Goal: Task Accomplishment & Management: Complete application form

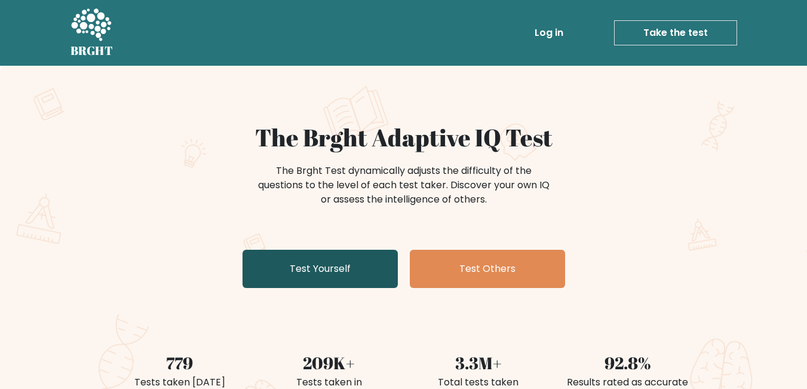
scroll to position [100, 0]
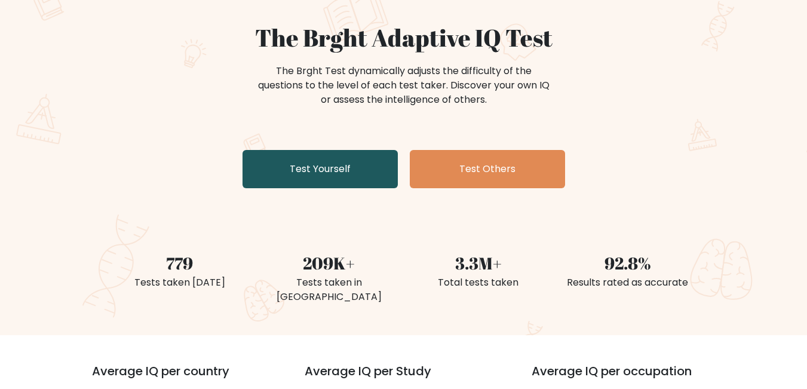
click at [345, 152] on link "Test Yourself" at bounding box center [320, 169] width 155 height 38
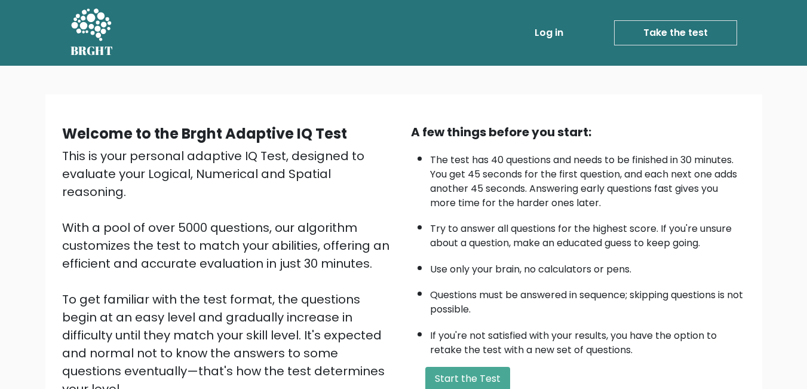
scroll to position [100, 0]
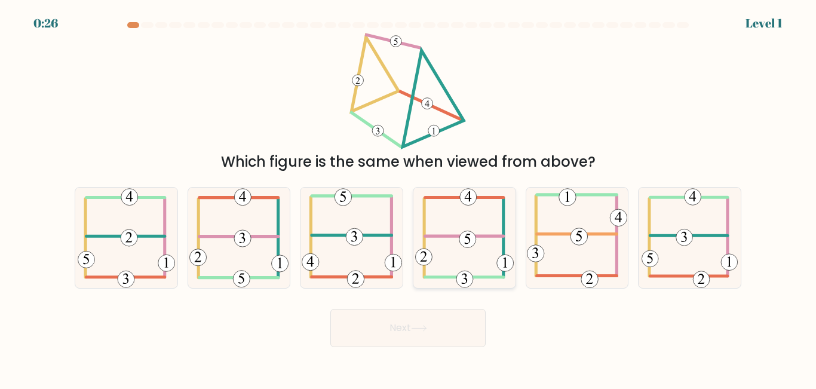
click at [463, 238] on 115 at bounding box center [467, 239] width 17 height 17
click at [409, 198] on input "d." at bounding box center [408, 196] width 1 height 3
radio input "true"
click at [425, 325] on icon at bounding box center [419, 328] width 16 height 7
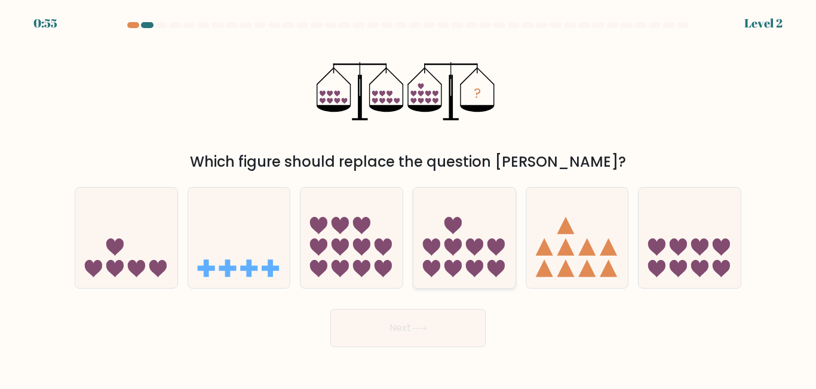
click at [450, 265] on icon at bounding box center [452, 268] width 17 height 17
click at [409, 198] on input "d." at bounding box center [408, 196] width 1 height 3
radio input "true"
click at [436, 330] on button "Next" at bounding box center [407, 328] width 155 height 38
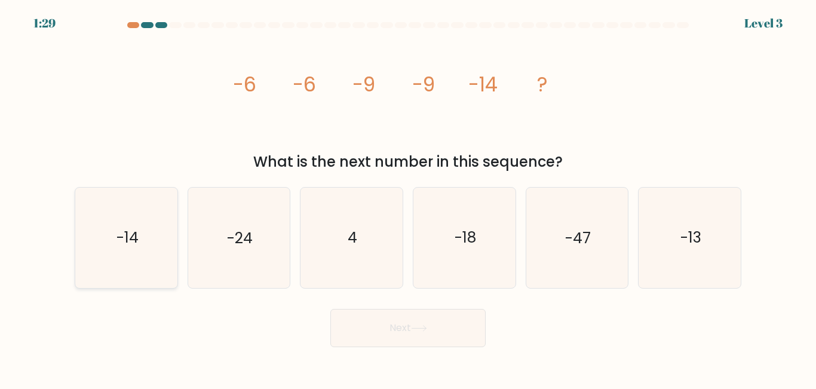
click at [116, 245] on text "-14" at bounding box center [127, 238] width 22 height 21
click at [408, 198] on input "a. -14" at bounding box center [408, 196] width 1 height 3
radio input "true"
click at [340, 326] on button "Next" at bounding box center [407, 328] width 155 height 38
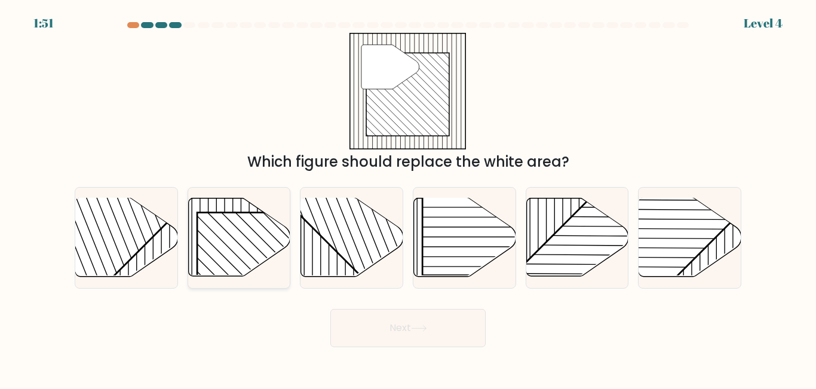
click at [236, 241] on rect at bounding box center [270, 286] width 146 height 146
click at [408, 198] on input "b." at bounding box center [408, 196] width 1 height 3
radio input "true"
click at [400, 342] on button "Next" at bounding box center [407, 328] width 155 height 38
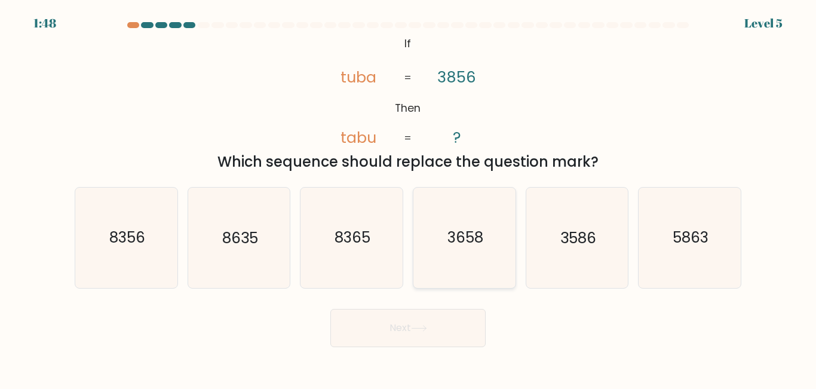
click at [493, 260] on icon "3658" at bounding box center [465, 238] width 100 height 100
click at [409, 198] on input "d. 3658" at bounding box center [408, 196] width 1 height 3
radio input "true"
click at [423, 336] on button "Next" at bounding box center [407, 328] width 155 height 38
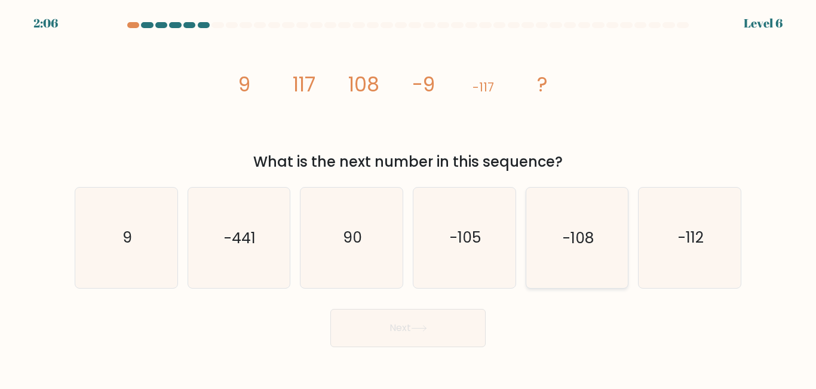
click at [563, 244] on text "-108" at bounding box center [578, 238] width 31 height 21
click at [409, 198] on input "e. -108" at bounding box center [408, 196] width 1 height 3
radio input "true"
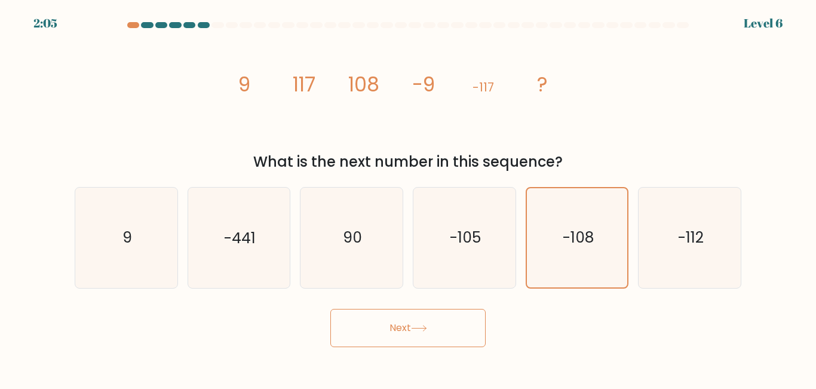
click at [436, 326] on button "Next" at bounding box center [407, 328] width 155 height 38
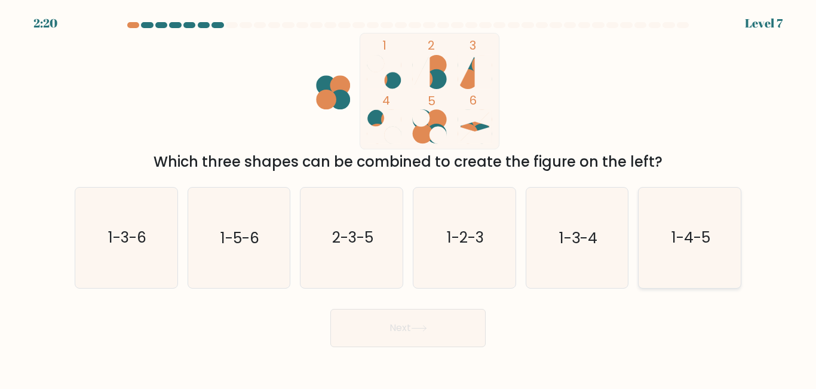
click at [707, 248] on icon "1-4-5" at bounding box center [690, 238] width 100 height 100
click at [409, 198] on input "f. 1-4-5" at bounding box center [408, 196] width 1 height 3
radio input "true"
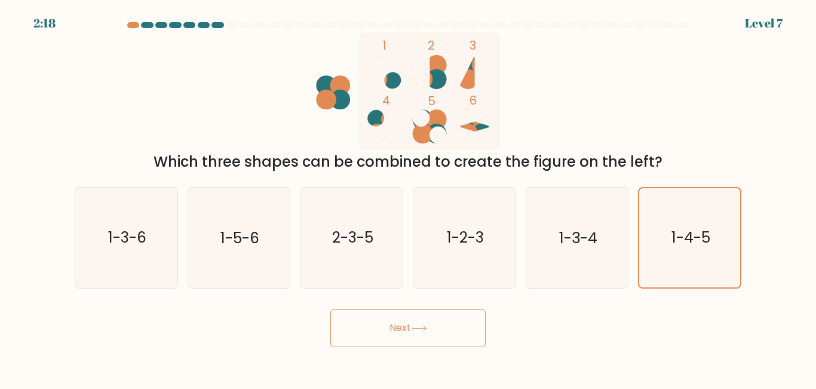
click at [427, 325] on icon at bounding box center [419, 328] width 16 height 7
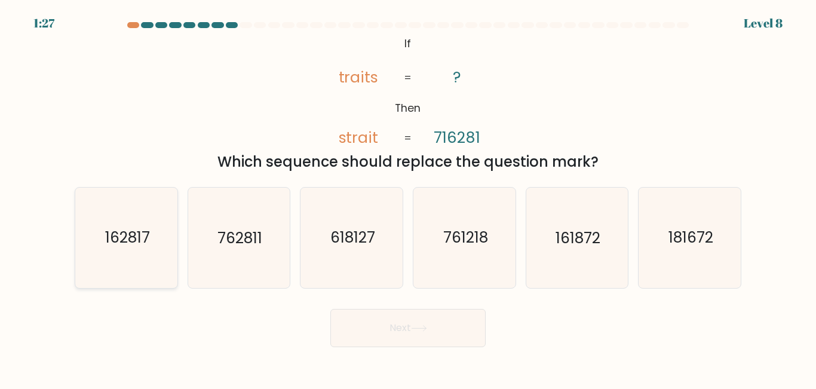
click at [147, 235] on text "162817" at bounding box center [127, 238] width 45 height 21
click at [408, 198] on input "a. 162817" at bounding box center [408, 196] width 1 height 3
radio input "true"
click at [401, 314] on button "Next" at bounding box center [407, 328] width 155 height 38
click at [428, 316] on button "Next" at bounding box center [407, 328] width 155 height 38
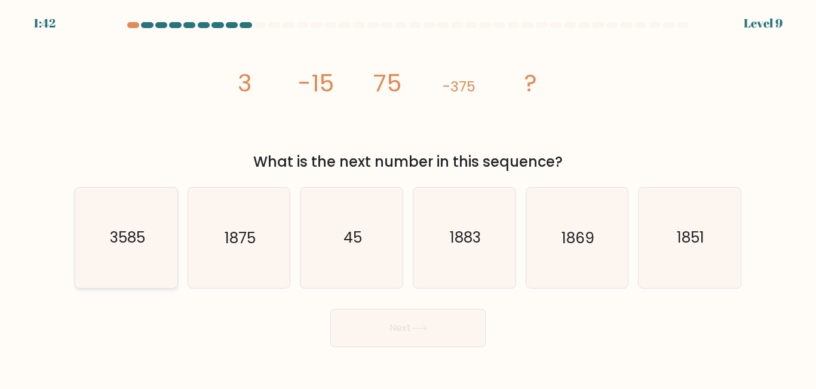
click at [140, 249] on icon "3585" at bounding box center [126, 238] width 100 height 100
click at [408, 198] on input "a. 3585" at bounding box center [408, 196] width 1 height 3
radio input "true"
click at [427, 309] on button "Next" at bounding box center [407, 328] width 155 height 38
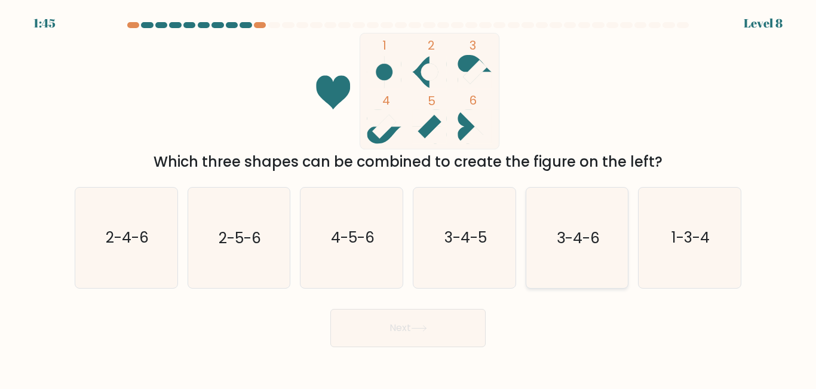
click at [566, 256] on icon "3-4-6" at bounding box center [577, 238] width 100 height 100
click at [409, 198] on input "e. 3-4-6" at bounding box center [408, 196] width 1 height 3
radio input "true"
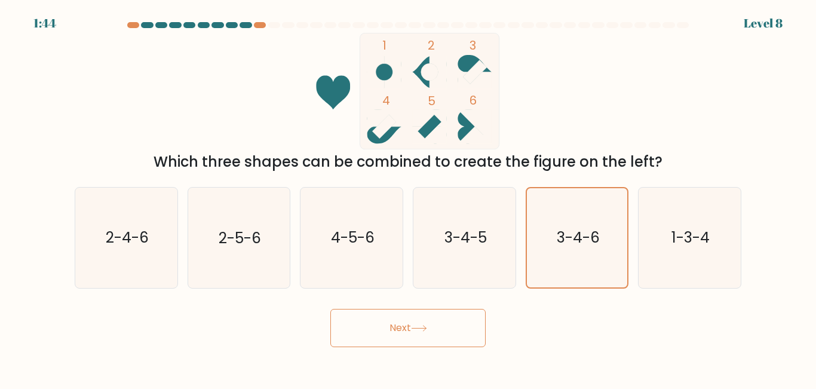
click at [453, 317] on button "Next" at bounding box center [407, 328] width 155 height 38
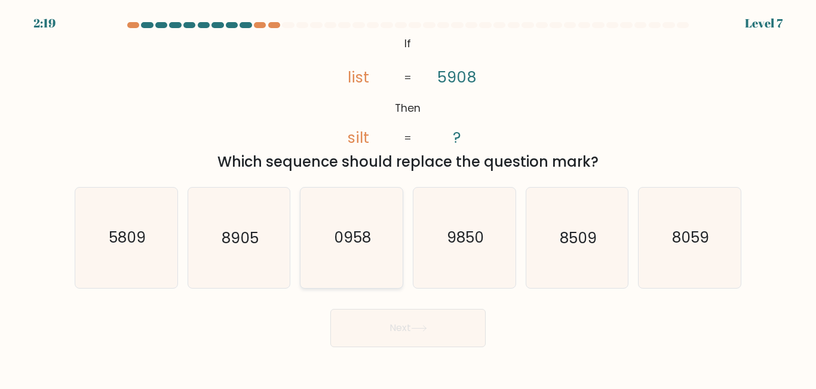
click at [339, 214] on icon "0958" at bounding box center [352, 238] width 100 height 100
click at [408, 198] on input "c. 0958" at bounding box center [408, 196] width 1 height 3
radio input "true"
click at [371, 321] on button "Next" at bounding box center [407, 328] width 155 height 38
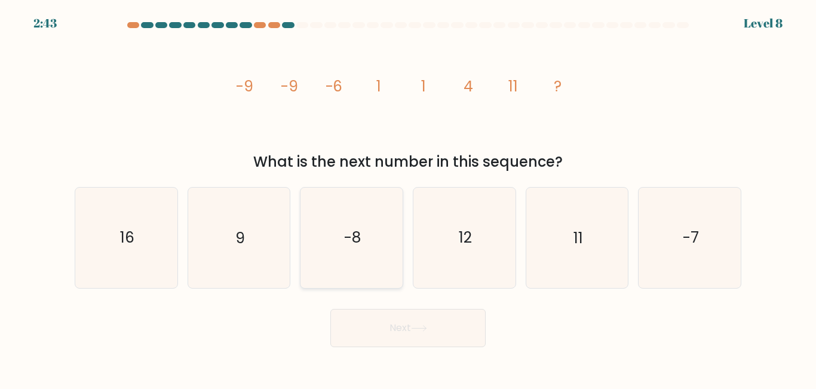
click at [391, 259] on icon "-8" at bounding box center [352, 238] width 100 height 100
click at [408, 198] on input "c. -8" at bounding box center [408, 196] width 1 height 3
radio input "true"
drag, startPoint x: 450, startPoint y: 330, endPoint x: 447, endPoint y: 321, distance: 8.9
click at [449, 330] on button "Next" at bounding box center [407, 328] width 155 height 38
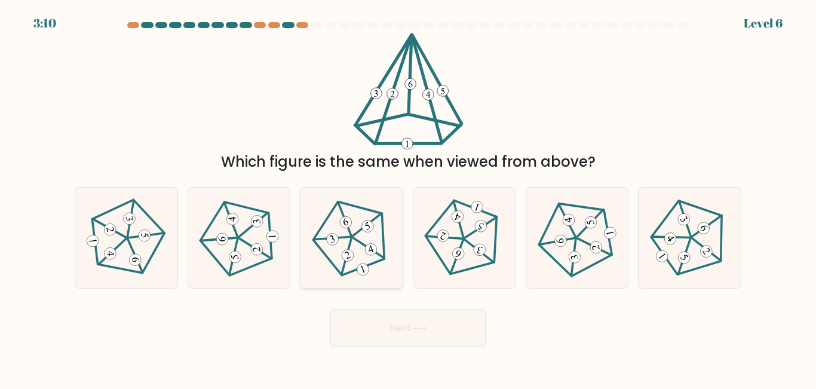
click at [361, 265] on icon at bounding box center [362, 269] width 5 height 8
click at [408, 198] on input "c." at bounding box center [408, 196] width 1 height 3
radio input "true"
click at [385, 328] on button "Next" at bounding box center [407, 328] width 155 height 38
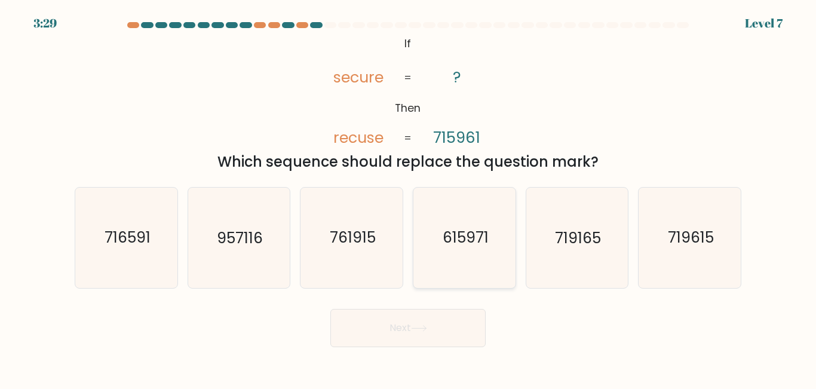
click at [476, 260] on icon "615971" at bounding box center [465, 238] width 100 height 100
click at [409, 198] on input "d. 615971" at bounding box center [408, 196] width 1 height 3
radio input "true"
click at [450, 309] on button "Next" at bounding box center [407, 328] width 155 height 38
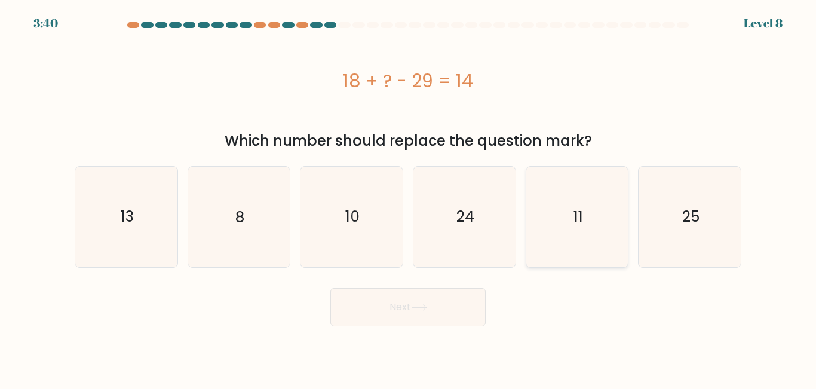
click at [558, 205] on icon "11" at bounding box center [577, 217] width 100 height 100
click at [409, 198] on input "e. 11" at bounding box center [408, 196] width 1 height 3
radio input "true"
click at [426, 304] on icon at bounding box center [419, 307] width 16 height 7
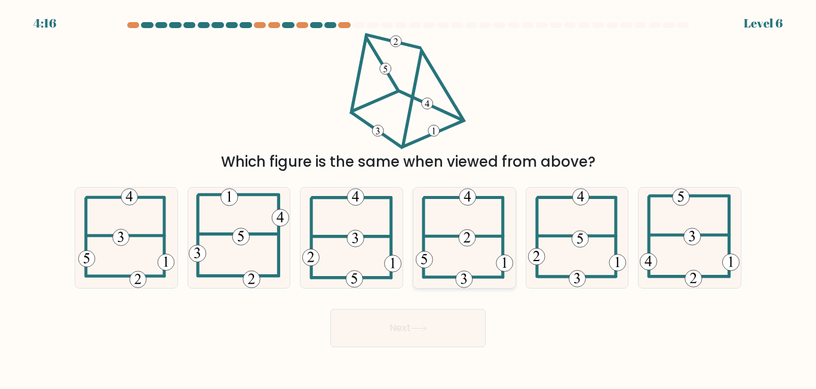
click at [465, 236] on 232 at bounding box center [467, 237] width 17 height 17
click at [409, 198] on input "d." at bounding box center [408, 196] width 1 height 3
radio input "true"
click at [470, 331] on button "Next" at bounding box center [407, 328] width 155 height 38
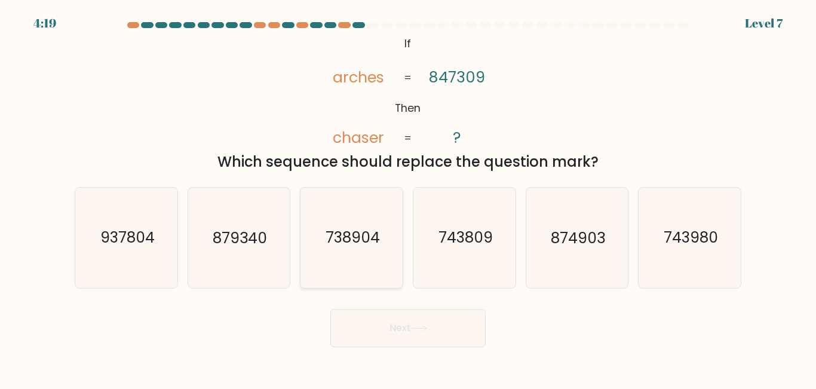
click at [354, 220] on icon "738904" at bounding box center [352, 238] width 100 height 100
click at [408, 198] on input "c. 738904" at bounding box center [408, 196] width 1 height 3
radio input "true"
click at [397, 320] on button "Next" at bounding box center [407, 328] width 155 height 38
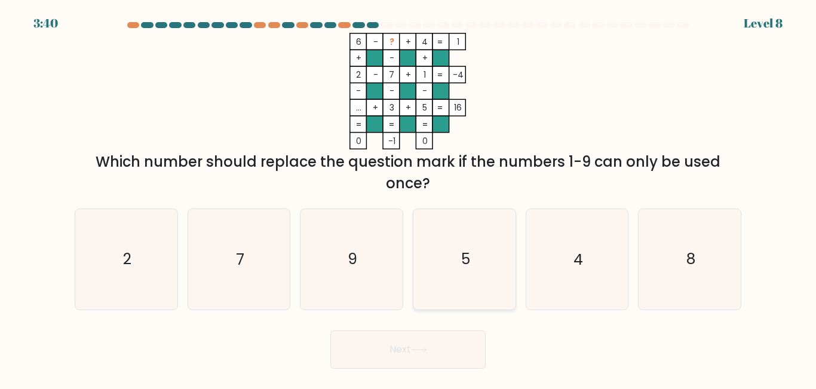
click at [484, 254] on icon "5" at bounding box center [465, 259] width 100 height 100
click at [409, 198] on input "d. 5" at bounding box center [408, 196] width 1 height 3
radio input "true"
click at [428, 354] on button "Next" at bounding box center [407, 349] width 155 height 38
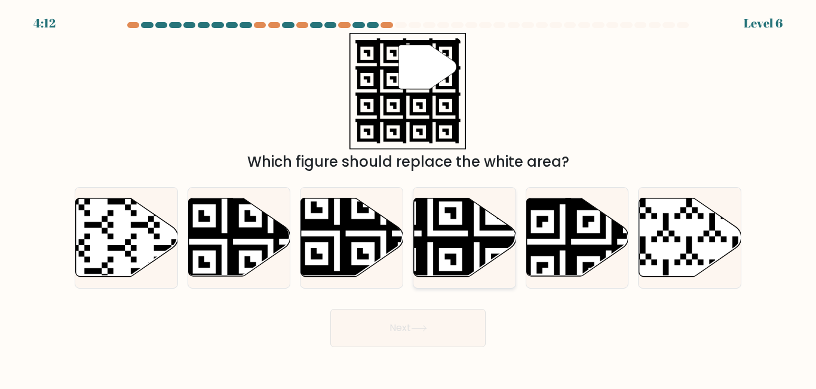
click at [427, 256] on icon at bounding box center [465, 237] width 102 height 78
click at [409, 198] on input "d." at bounding box center [408, 196] width 1 height 3
radio input "true"
click at [440, 337] on button "Next" at bounding box center [407, 328] width 155 height 38
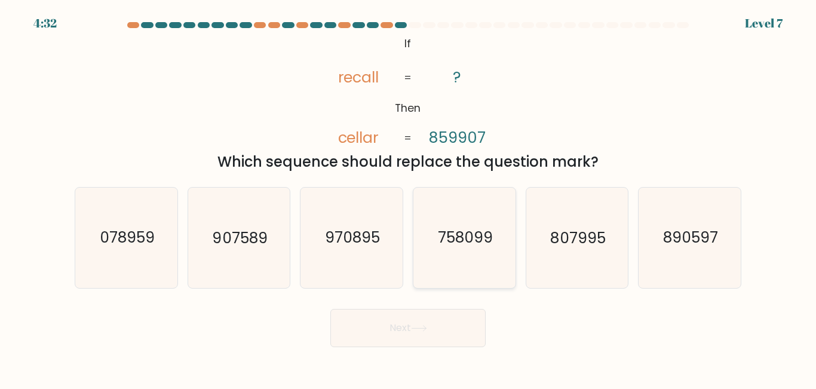
click at [455, 244] on text "758099" at bounding box center [465, 238] width 55 height 21
click at [409, 198] on input "d. 758099" at bounding box center [408, 196] width 1 height 3
radio input "true"
click at [443, 335] on button "Next" at bounding box center [407, 328] width 155 height 38
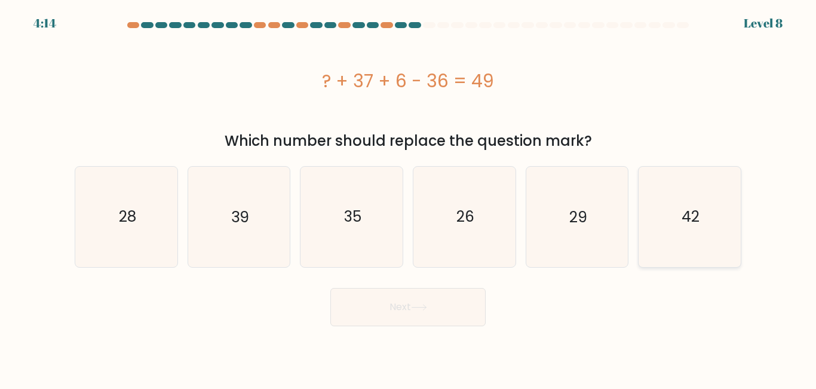
click at [732, 219] on icon "42" at bounding box center [690, 217] width 100 height 100
click at [409, 198] on input "f. 42" at bounding box center [408, 196] width 1 height 3
radio input "true"
click at [426, 309] on button "Next" at bounding box center [407, 307] width 155 height 38
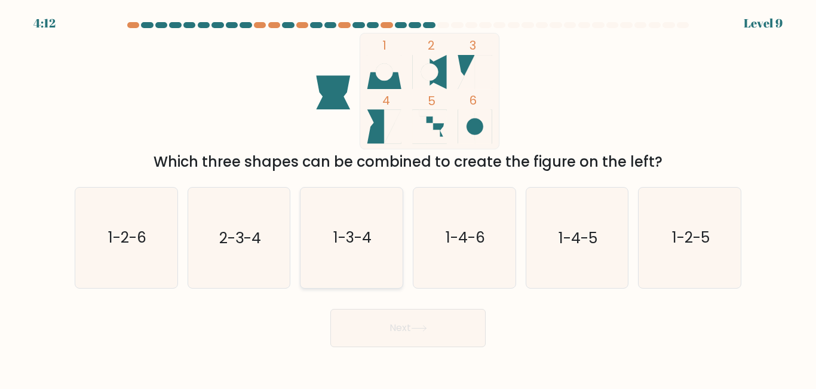
click at [347, 247] on icon "1-3-4" at bounding box center [352, 238] width 100 height 100
click at [408, 198] on input "c. 1-3-4" at bounding box center [408, 196] width 1 height 3
radio input "true"
click at [430, 335] on button "Next" at bounding box center [407, 328] width 155 height 38
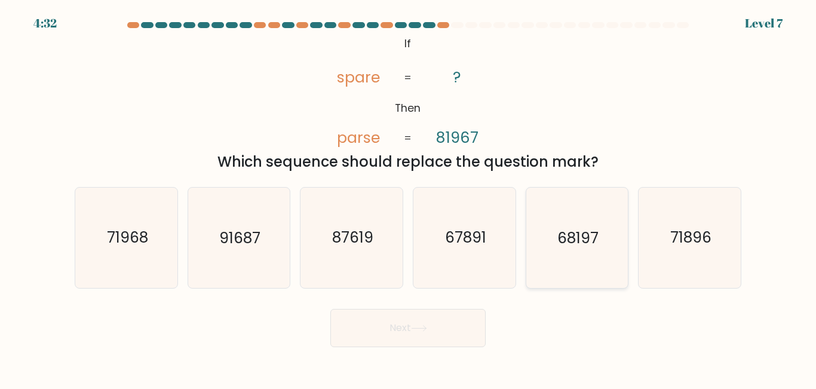
click at [587, 240] on text "68197" at bounding box center [577, 238] width 41 height 21
click at [409, 198] on input "e. 68197" at bounding box center [408, 196] width 1 height 3
radio input "true"
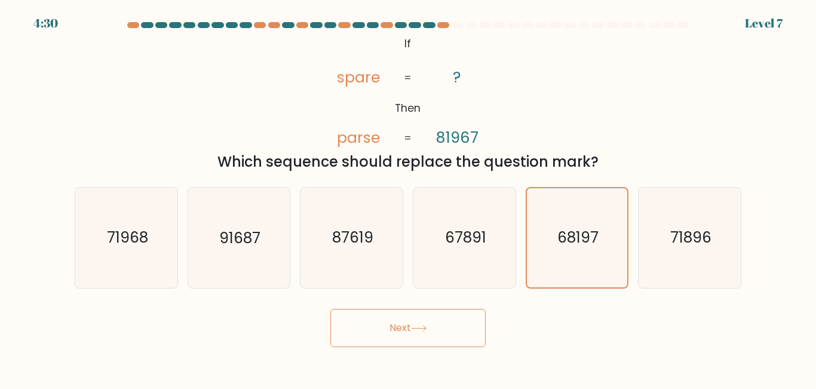
click at [426, 326] on icon at bounding box center [419, 328] width 14 height 5
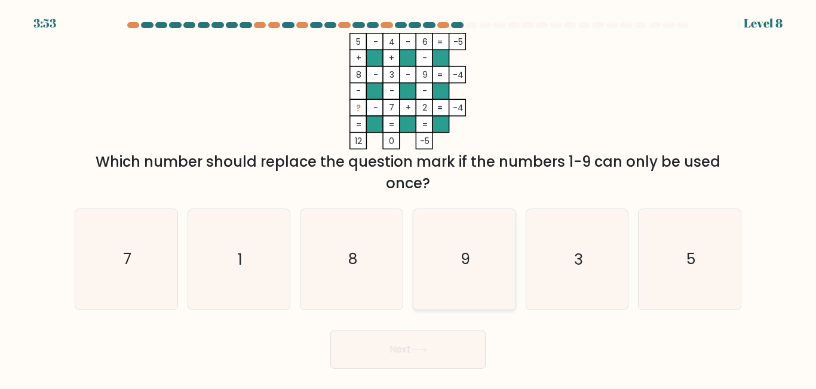
click at [447, 291] on icon "9" at bounding box center [465, 259] width 100 height 100
click at [409, 198] on input "d. 9" at bounding box center [408, 196] width 1 height 3
radio input "true"
click at [441, 349] on button "Next" at bounding box center [407, 349] width 155 height 38
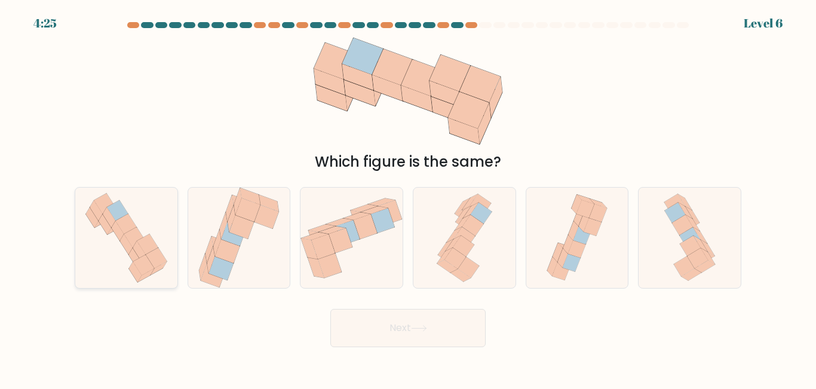
click at [130, 258] on icon at bounding box center [126, 238] width 95 height 100
click at [408, 198] on input "a." at bounding box center [408, 196] width 1 height 3
radio input "true"
click at [385, 322] on button "Next" at bounding box center [407, 328] width 155 height 38
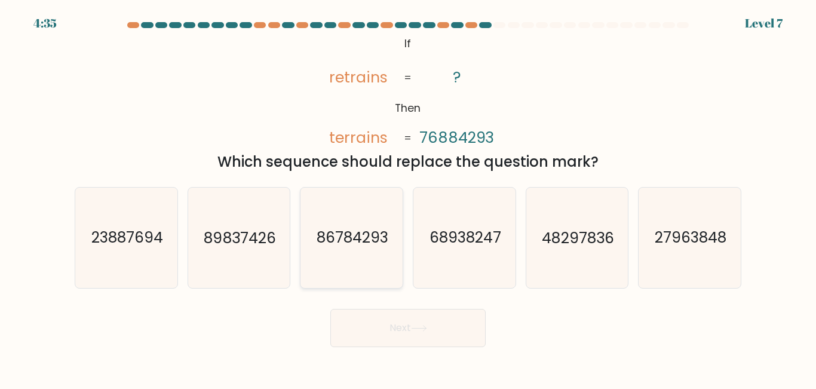
click at [346, 249] on icon "86784293" at bounding box center [352, 238] width 100 height 100
click at [408, 198] on input "c. 86784293" at bounding box center [408, 196] width 1 height 3
radio input "true"
click at [372, 326] on button "Next" at bounding box center [407, 328] width 155 height 38
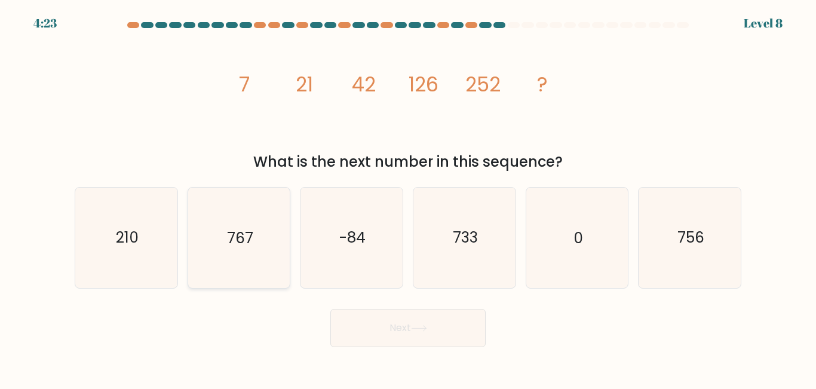
click at [266, 252] on icon "767" at bounding box center [239, 238] width 100 height 100
click at [408, 198] on input "b. 767" at bounding box center [408, 196] width 1 height 3
radio input "true"
click at [416, 333] on button "Next" at bounding box center [407, 328] width 155 height 38
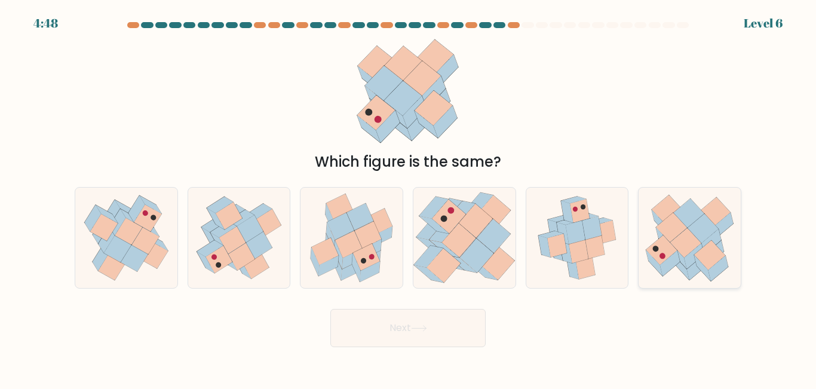
click at [721, 232] on icon at bounding box center [704, 233] width 34 height 41
click at [409, 198] on input "f." at bounding box center [408, 196] width 1 height 3
radio input "true"
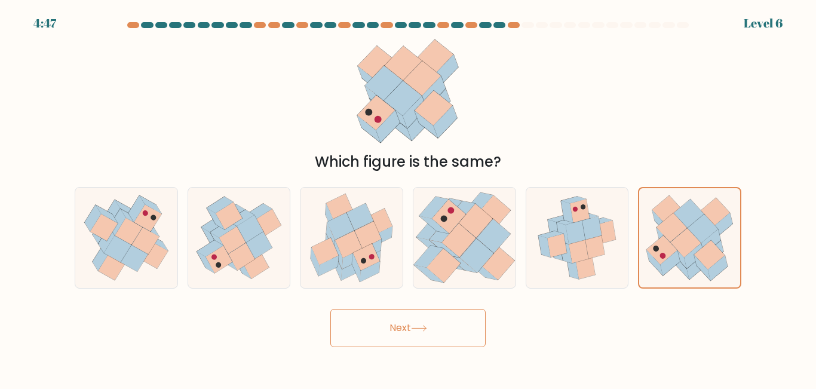
click at [421, 303] on div "Next" at bounding box center [407, 325] width 681 height 44
click at [434, 321] on button "Next" at bounding box center [407, 328] width 155 height 38
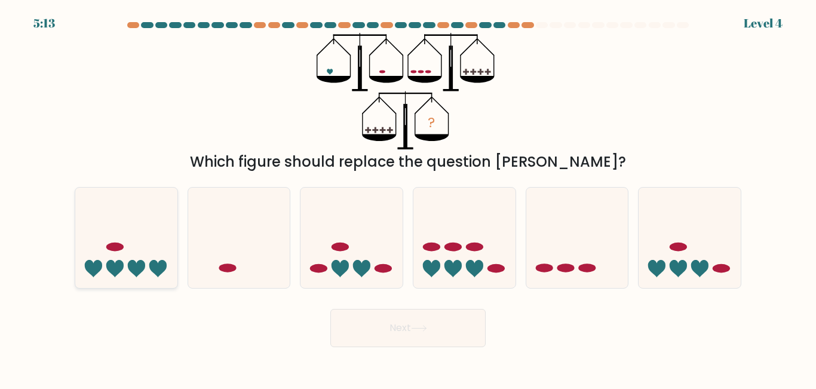
click at [152, 262] on icon at bounding box center [157, 268] width 17 height 17
click at [408, 198] on input "a." at bounding box center [408, 196] width 1 height 3
radio input "true"
click at [404, 333] on button "Next" at bounding box center [407, 328] width 155 height 38
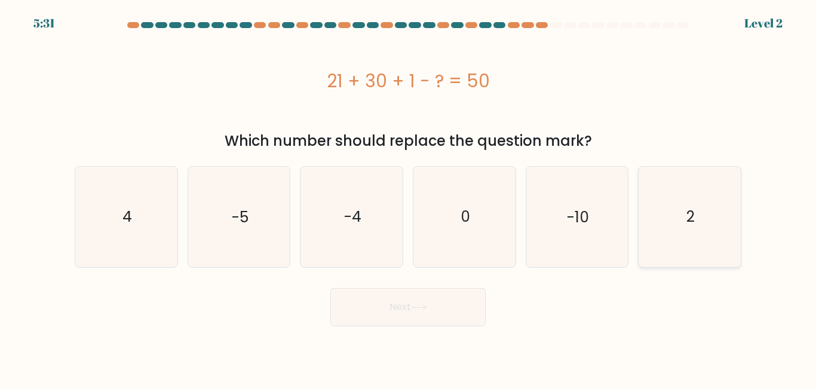
click at [695, 220] on icon "2" at bounding box center [690, 217] width 100 height 100
click at [409, 198] on input "f. 2" at bounding box center [408, 196] width 1 height 3
radio input "true"
click at [426, 311] on button "Next" at bounding box center [407, 307] width 155 height 38
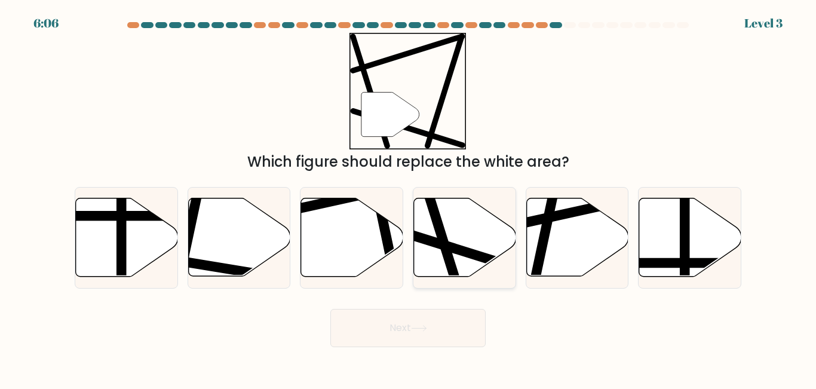
click at [435, 264] on icon at bounding box center [465, 237] width 102 height 78
click at [409, 198] on input "d." at bounding box center [408, 196] width 1 height 3
radio input "true"
click at [367, 332] on button "Next" at bounding box center [407, 328] width 155 height 38
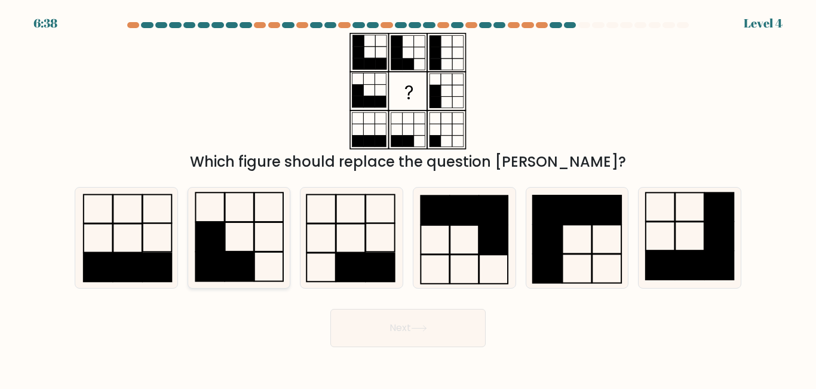
click at [257, 240] on icon at bounding box center [239, 238] width 100 height 100
click at [408, 198] on input "b." at bounding box center [408, 196] width 1 height 3
radio input "true"
click at [394, 321] on button "Next" at bounding box center [407, 328] width 155 height 38
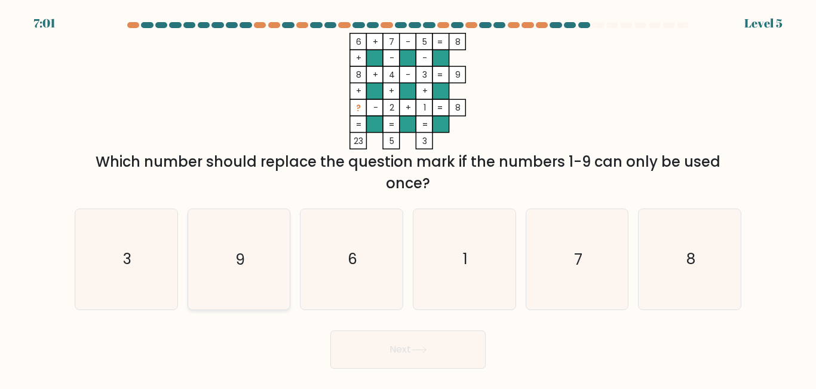
click at [226, 247] on icon "9" at bounding box center [239, 259] width 100 height 100
click at [408, 198] on input "b. 9" at bounding box center [408, 196] width 1 height 3
radio input "true"
click at [402, 348] on button "Next" at bounding box center [407, 349] width 155 height 38
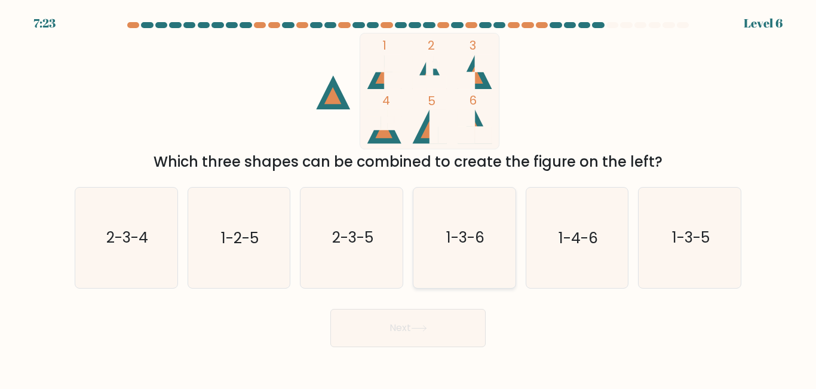
click at [484, 248] on icon "1-3-6" at bounding box center [465, 238] width 100 height 100
click at [409, 198] on input "d. 1-3-6" at bounding box center [408, 196] width 1 height 3
radio input "true"
click at [426, 326] on icon at bounding box center [419, 328] width 14 height 5
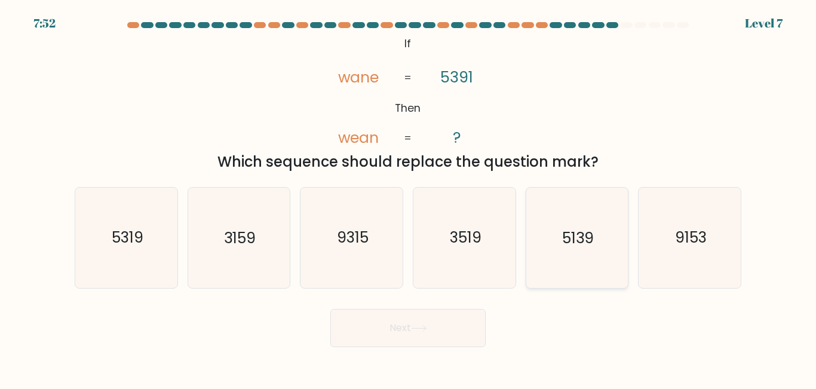
click at [585, 250] on icon "5139" at bounding box center [577, 238] width 100 height 100
click at [409, 198] on input "e. 5139" at bounding box center [408, 196] width 1 height 3
radio input "true"
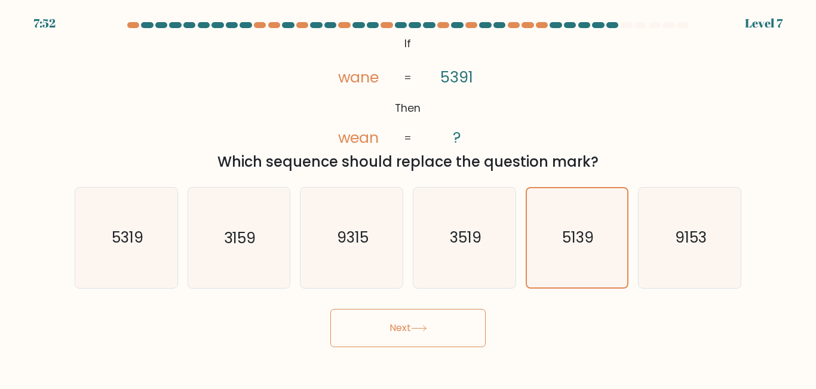
click at [443, 326] on button "Next" at bounding box center [407, 328] width 155 height 38
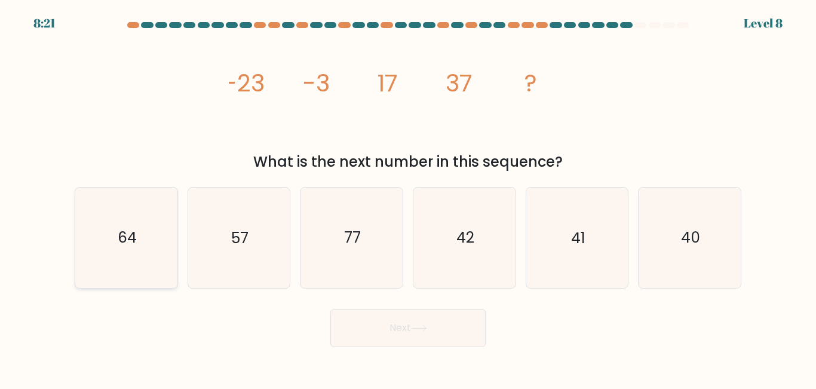
click at [142, 274] on icon "64" at bounding box center [126, 238] width 100 height 100
click at [408, 198] on input "a. 64" at bounding box center [408, 196] width 1 height 3
radio input "true"
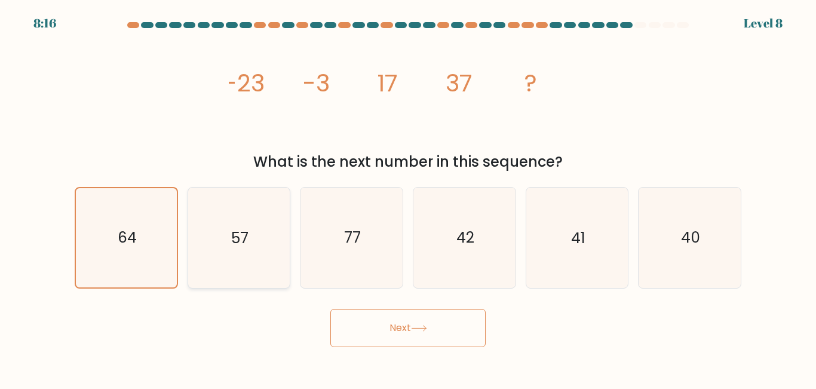
click at [220, 275] on icon "57" at bounding box center [239, 238] width 100 height 100
click at [408, 198] on input "b. 57" at bounding box center [408, 196] width 1 height 3
radio input "true"
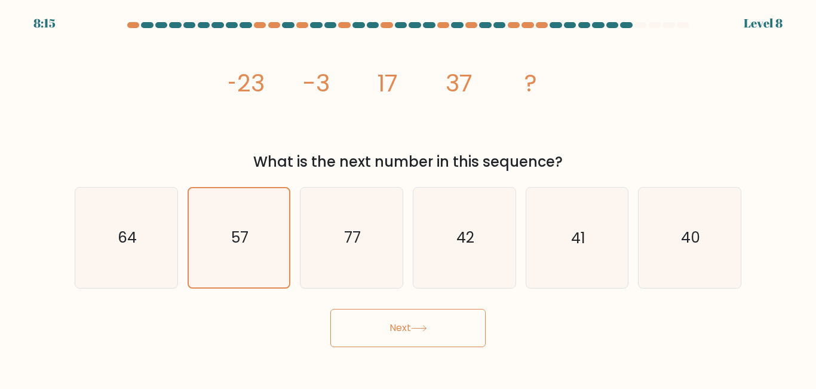
click at [446, 321] on button "Next" at bounding box center [407, 328] width 155 height 38
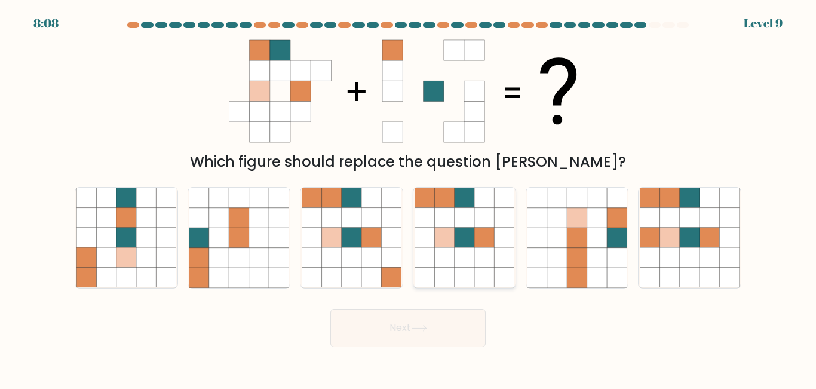
click at [464, 250] on icon at bounding box center [465, 258] width 20 height 20
click at [409, 198] on input "d." at bounding box center [408, 196] width 1 height 3
radio input "true"
click at [401, 327] on button "Next" at bounding box center [407, 328] width 155 height 38
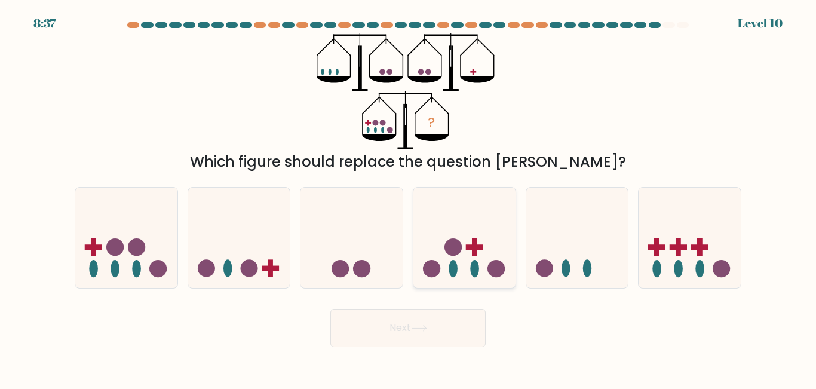
click at [468, 258] on icon at bounding box center [464, 237] width 102 height 84
click at [409, 198] on input "d." at bounding box center [408, 196] width 1 height 3
radio input "true"
click at [458, 312] on button "Next" at bounding box center [407, 328] width 155 height 38
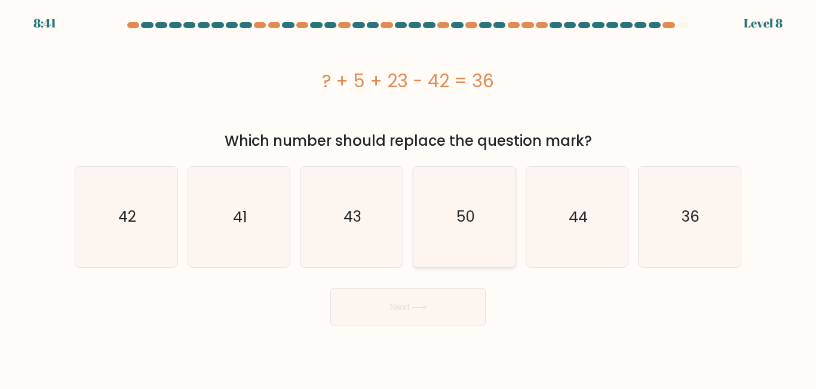
click at [481, 223] on icon "50" at bounding box center [465, 217] width 100 height 100
click at [409, 198] on input "d. 50" at bounding box center [408, 196] width 1 height 3
radio input "true"
click at [425, 304] on icon at bounding box center [419, 307] width 16 height 7
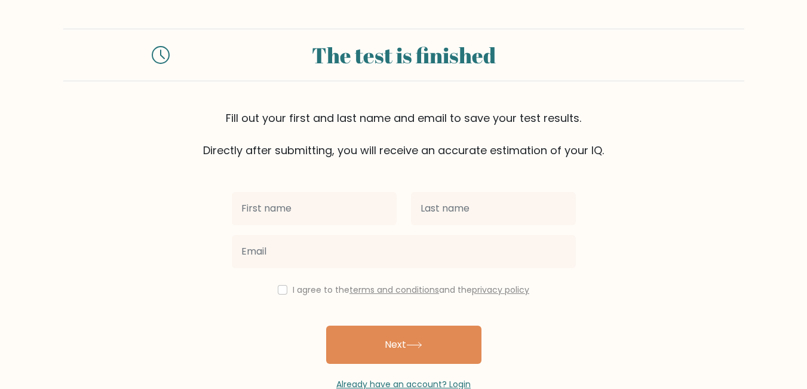
drag, startPoint x: 0, startPoint y: 0, endPoint x: 327, endPoint y: 196, distance: 381.5
click at [327, 196] on input "text" at bounding box center [314, 208] width 165 height 33
type input "[PERSON_NAME]"
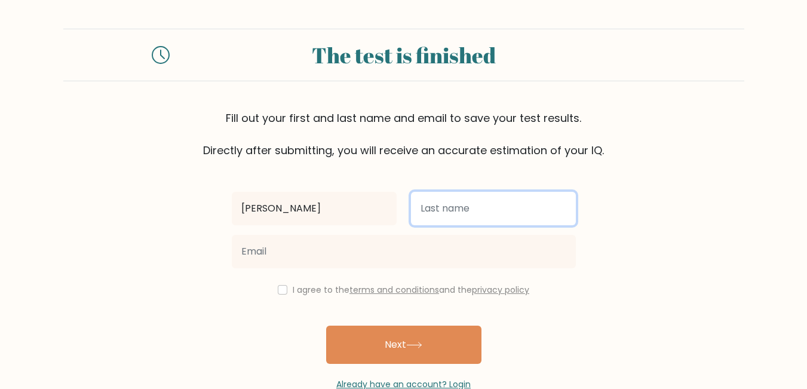
click at [489, 192] on input "text" at bounding box center [493, 208] width 165 height 33
type input "Maquiling"
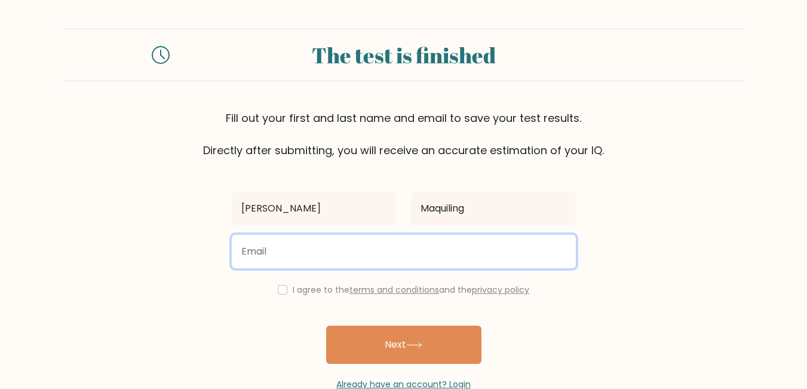
click at [401, 235] on input "email" at bounding box center [404, 251] width 344 height 33
type input "simonmaquiling@gmail.com"
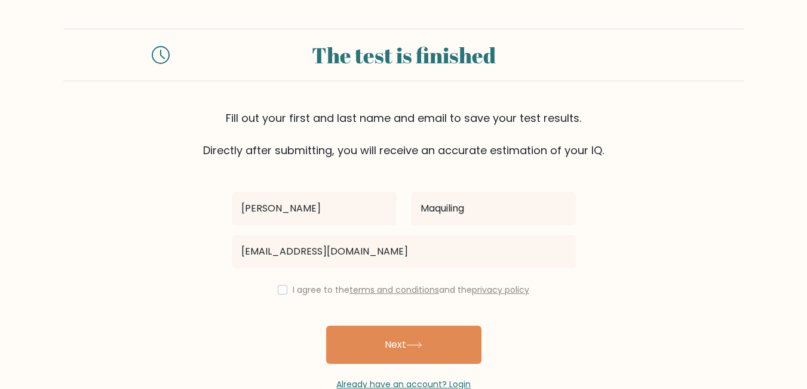
click at [258, 283] on div "I agree to the terms and conditions and the privacy policy" at bounding box center [404, 290] width 358 height 14
click at [278, 285] on input "checkbox" at bounding box center [283, 290] width 10 height 10
checkbox input "true"
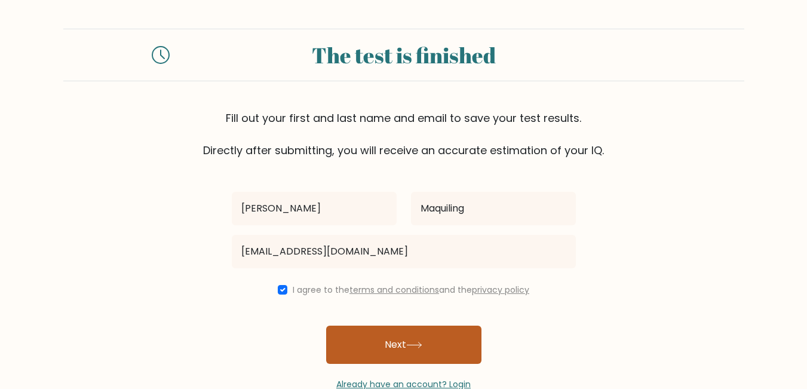
click at [402, 326] on button "Next" at bounding box center [403, 345] width 155 height 38
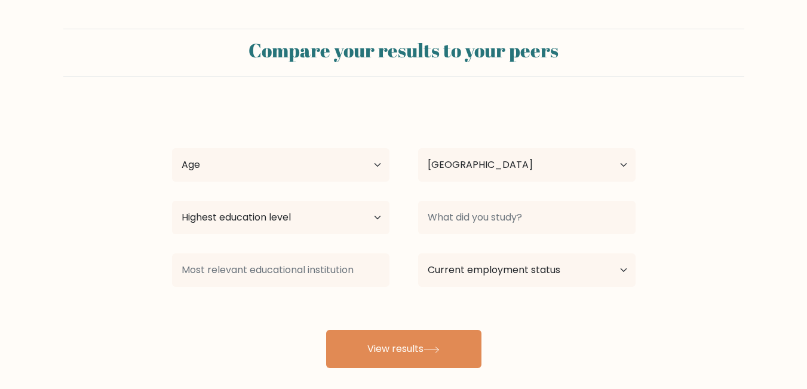
select select "PH"
click at [391, 146] on div "Age Under [DEMOGRAPHIC_DATA] [DEMOGRAPHIC_DATA] [DEMOGRAPHIC_DATA] [DEMOGRAPHIC…" at bounding box center [281, 164] width 246 height 43
click at [389, 148] on select "Age Under 18 years old 18-24 years old 25-34 years old 35-44 years old 45-54 ye…" at bounding box center [280, 164] width 217 height 33
select select "25_34"
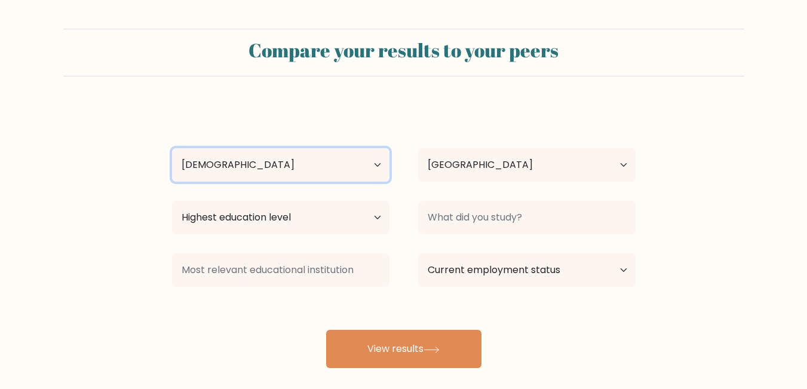
click at [172, 148] on select "Age Under 18 years old 18-24 years old 25-34 years old 35-44 years old 45-54 ye…" at bounding box center [280, 164] width 217 height 33
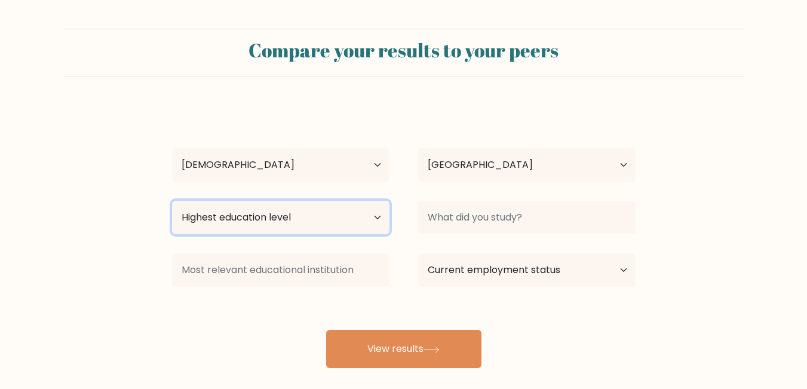
click at [379, 201] on select "Highest education level No schooling Primary Lower Secondary Upper Secondary Oc…" at bounding box center [280, 217] width 217 height 33
select select "bachelors_degree"
click at [172, 201] on select "Highest education level No schooling Primary Lower Secondary Upper Secondary Oc…" at bounding box center [280, 217] width 217 height 33
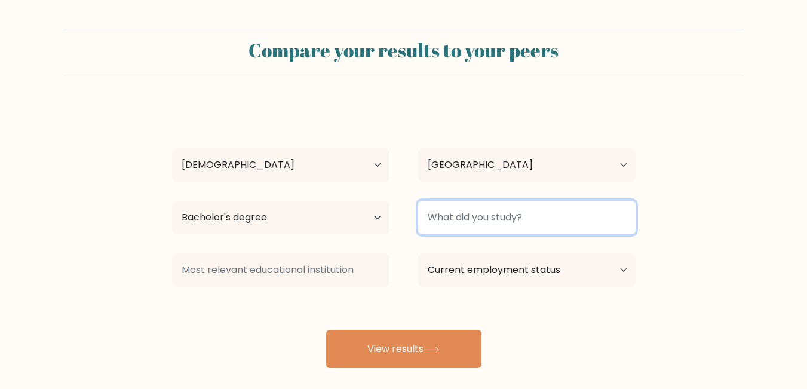
click at [546, 202] on input at bounding box center [526, 217] width 217 height 33
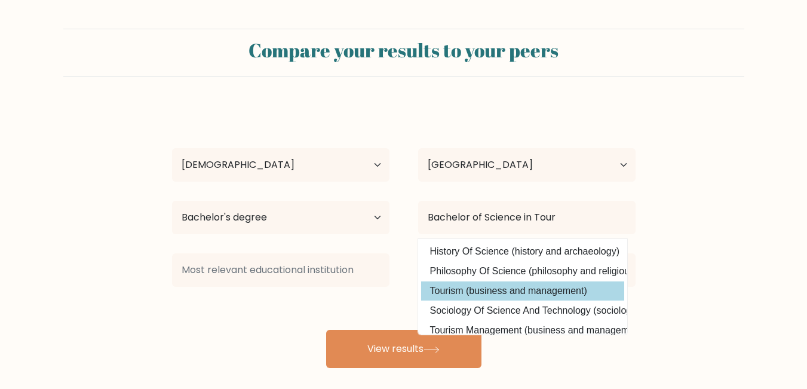
click at [508, 281] on option "Tourism (business and management)" at bounding box center [522, 290] width 203 height 19
type input "Tourism"
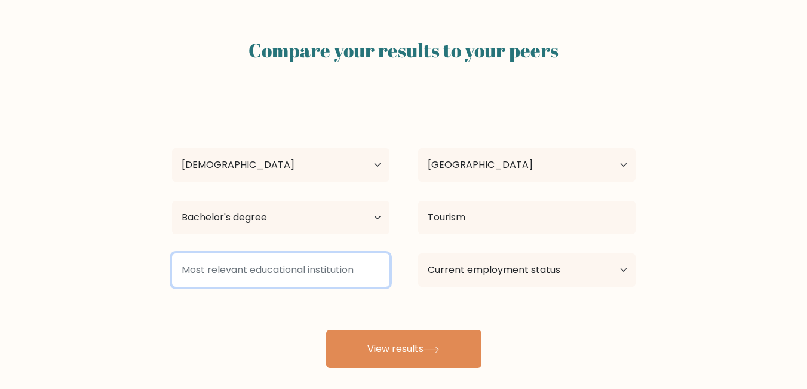
click at [365, 253] on input at bounding box center [280, 269] width 217 height 33
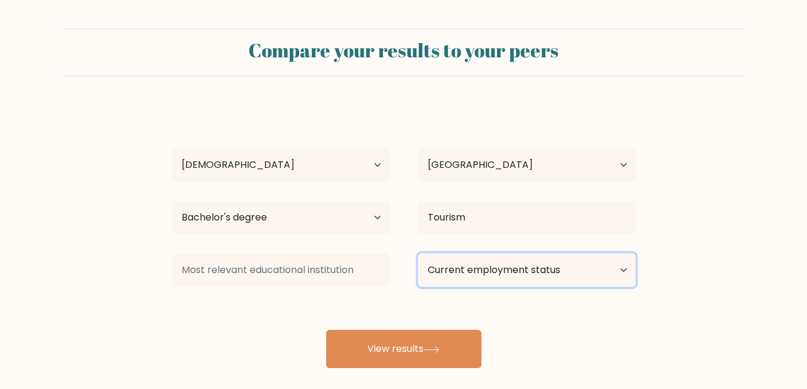
click at [625, 253] on select "Current employment status Employed Student Retired Other / prefer not to answer" at bounding box center [526, 269] width 217 height 33
select select "other"
click at [418, 253] on select "Current employment status Employed Student Retired Other / prefer not to answer" at bounding box center [526, 269] width 217 height 33
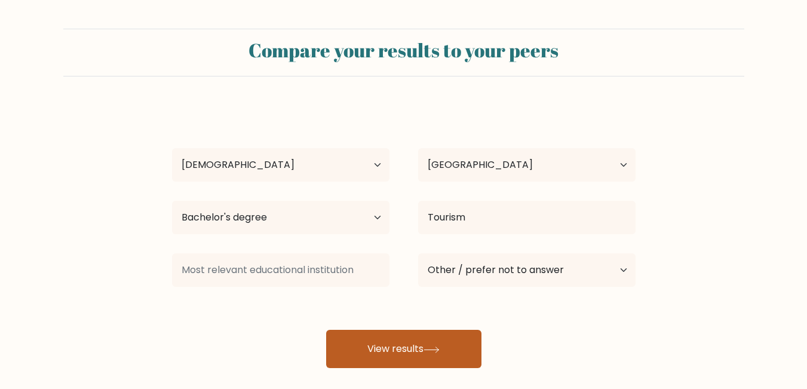
click at [400, 330] on button "View results" at bounding box center [403, 349] width 155 height 38
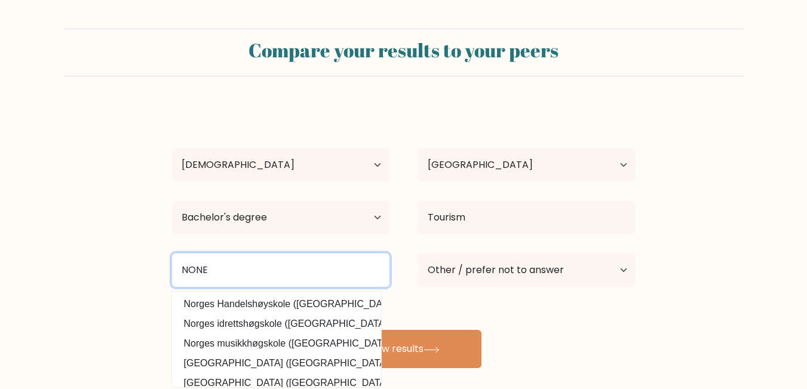
type input "NONE"
click at [326, 330] on button "View results" at bounding box center [403, 349] width 155 height 38
